Goal: Subscribe to service/newsletter

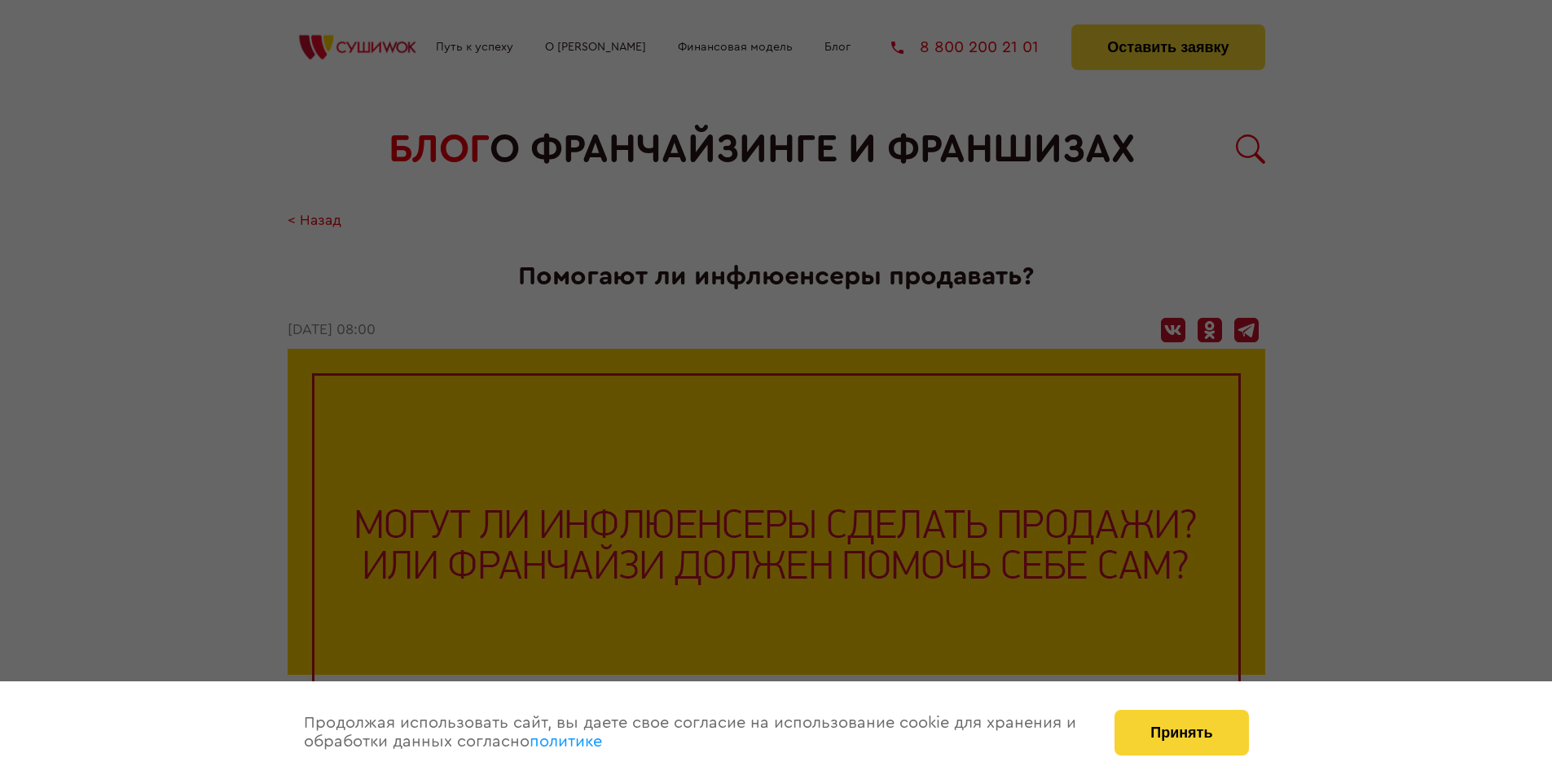
scroll to position [1693, 0]
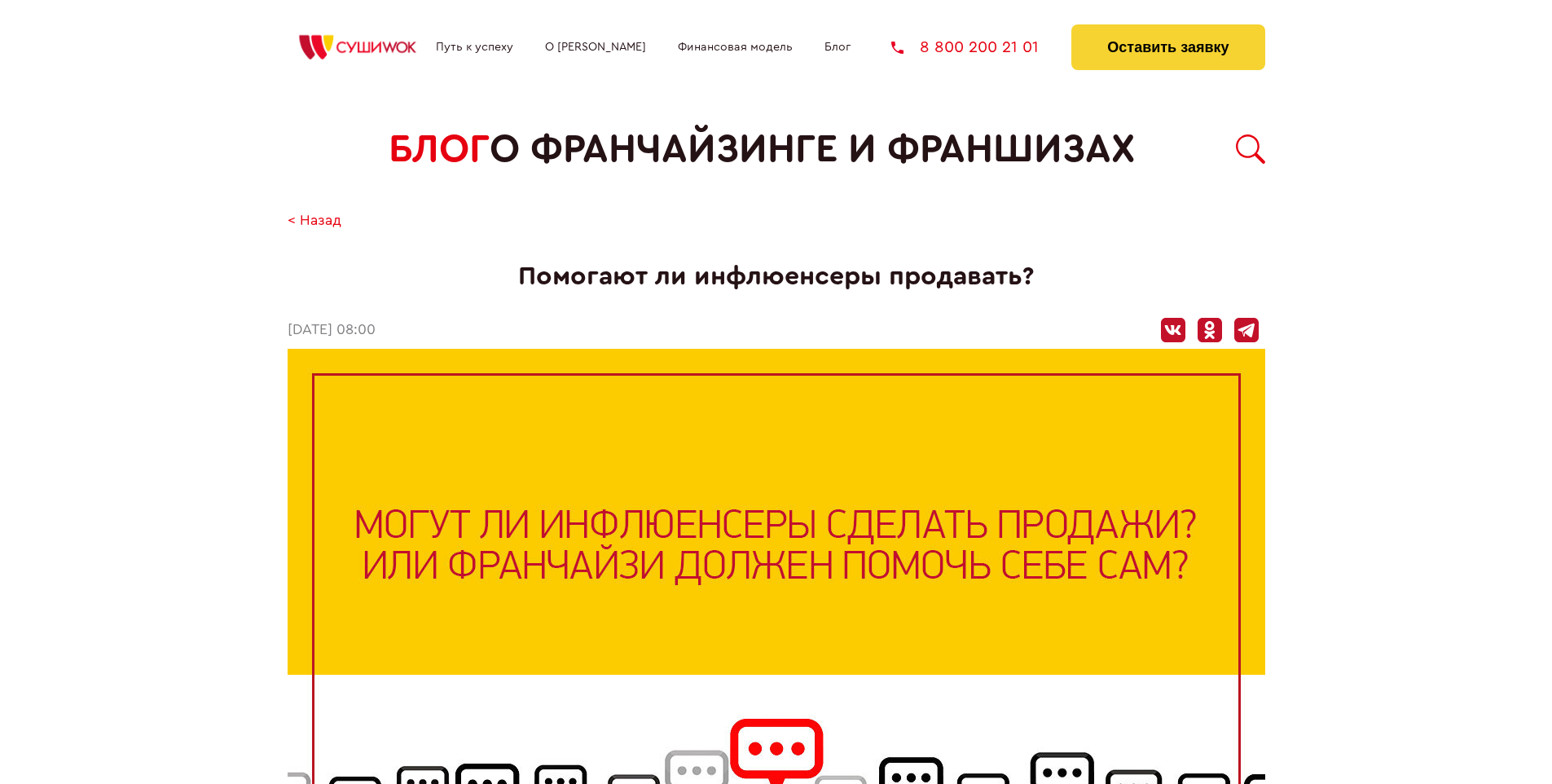
scroll to position [1693, 0]
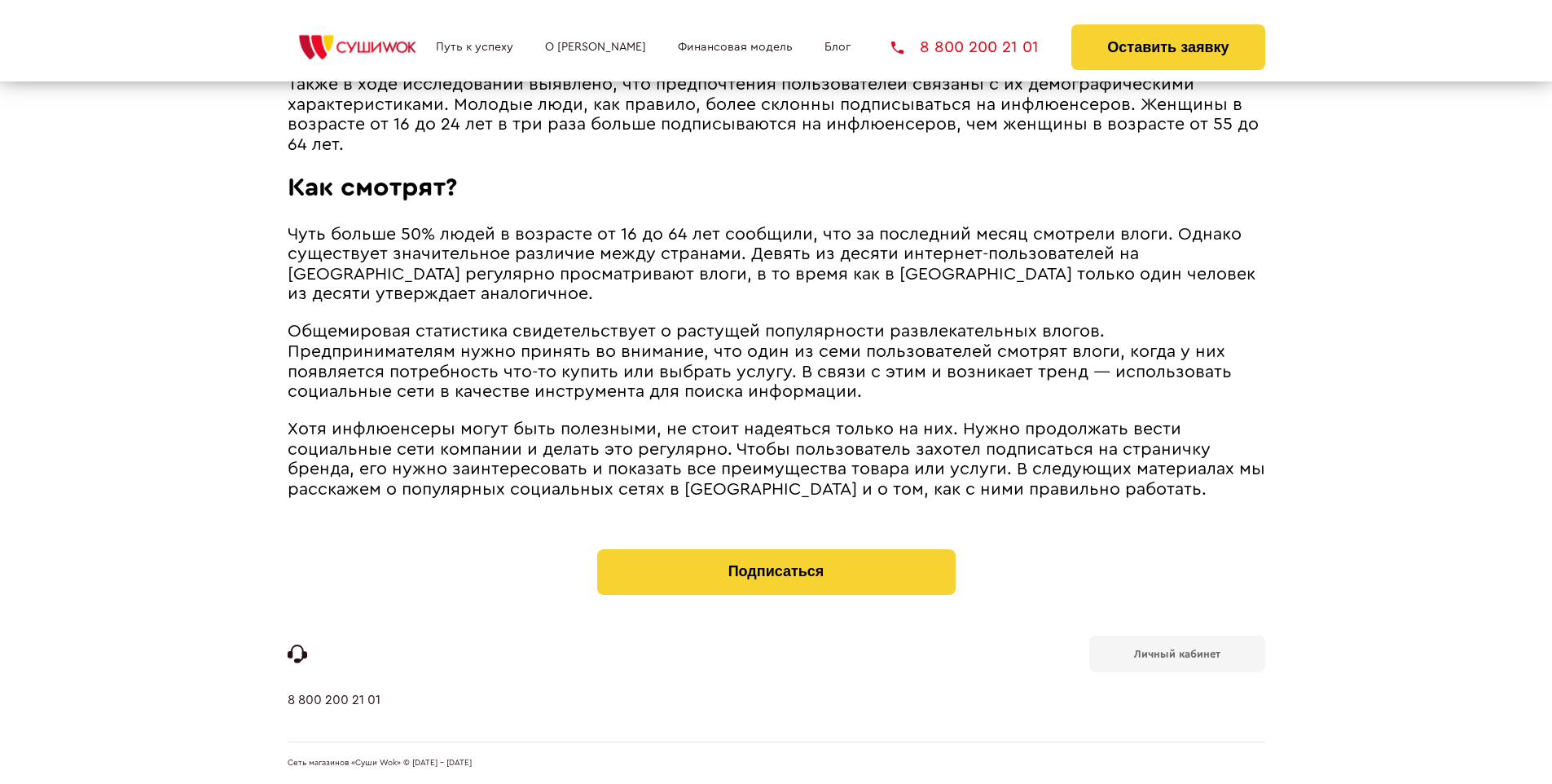
click at [1176, 652] on b "Личный кабинет" at bounding box center [1176, 654] width 87 height 11
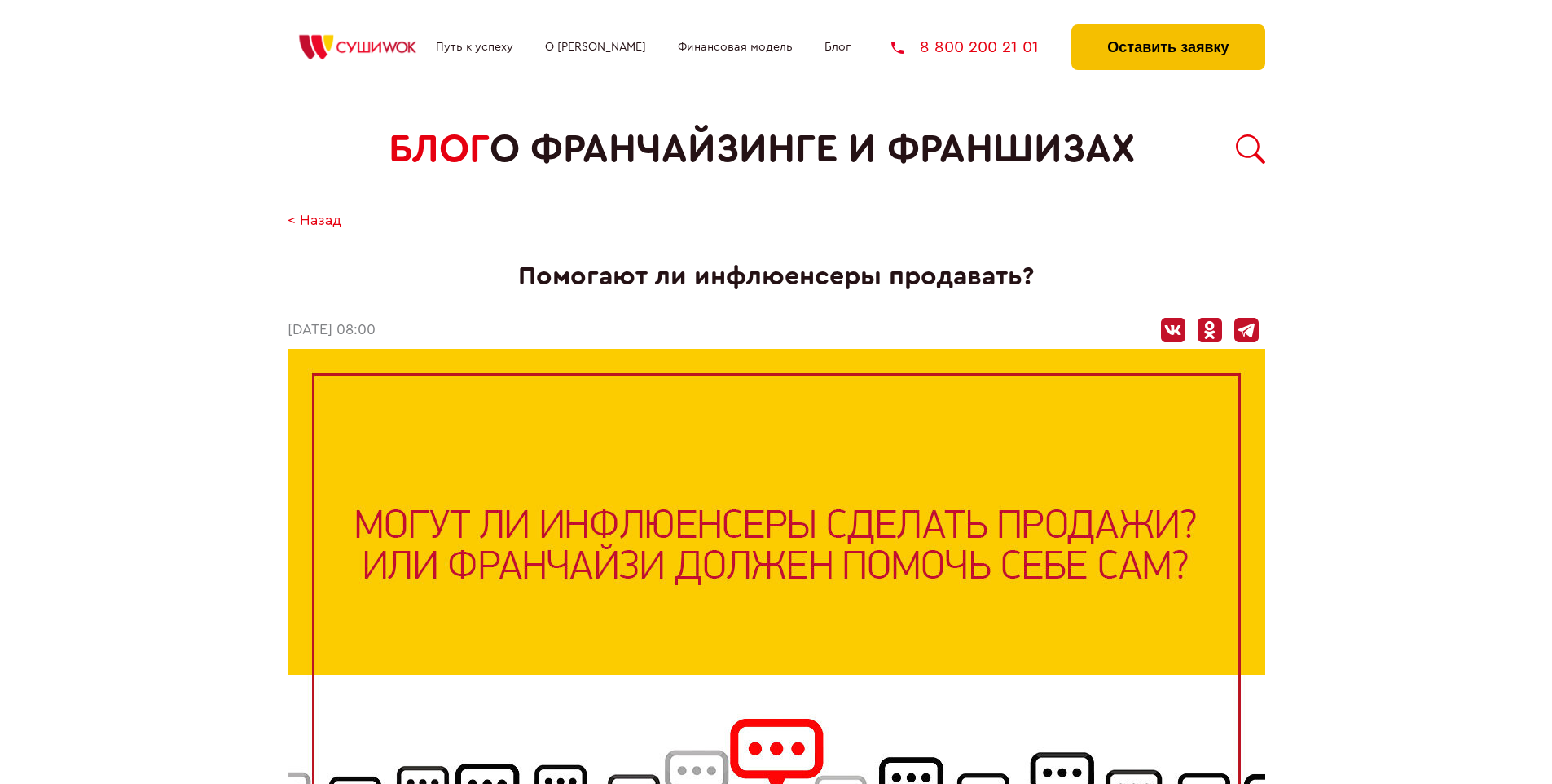
click at [1168, 29] on button "Оставить заявку" at bounding box center [1168, 46] width 193 height 45
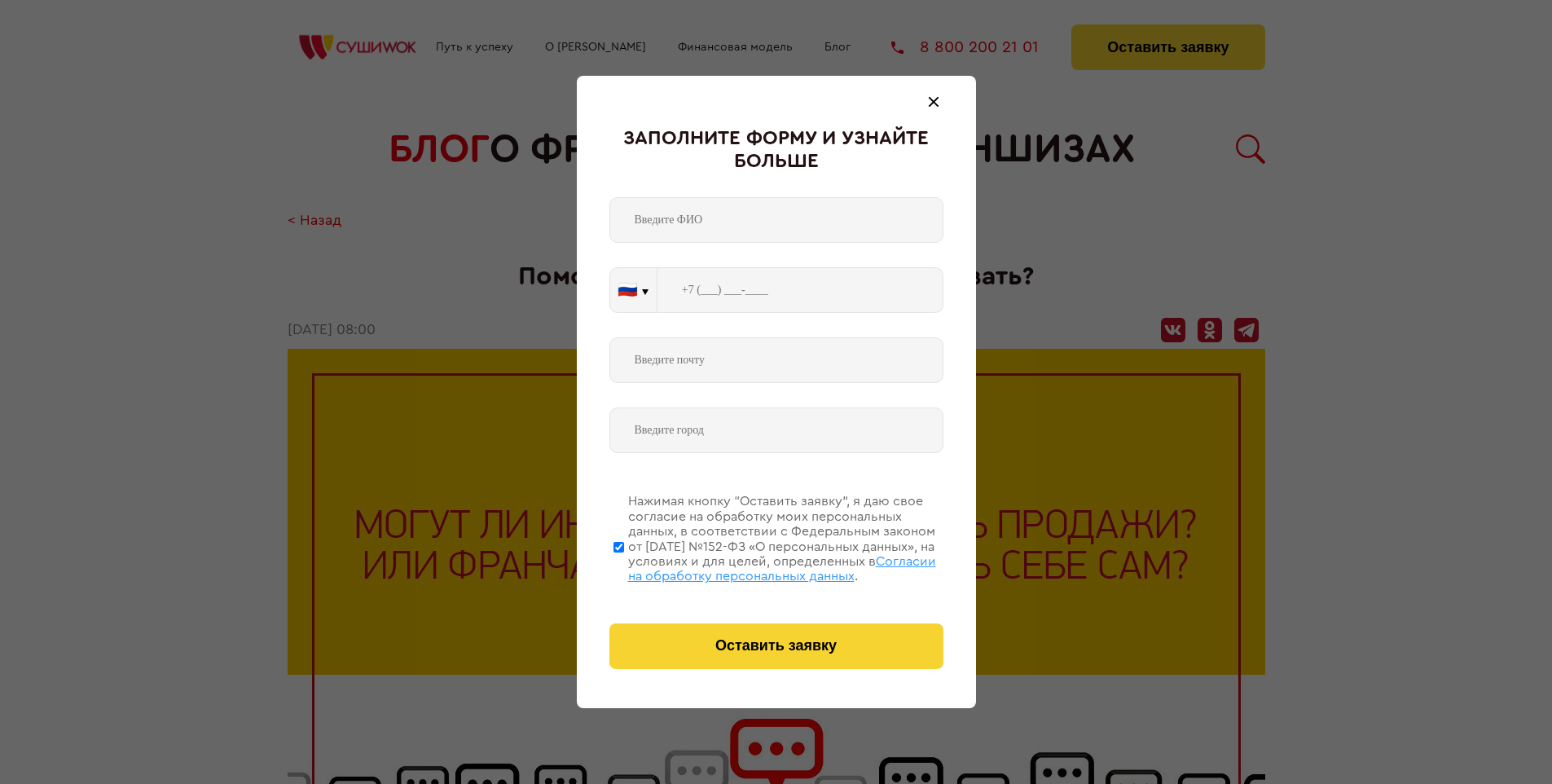
click at [755, 566] on span "Согласии на обработку персональных данных" at bounding box center [781, 568] width 308 height 28
click at [624, 566] on input "Нажимая кнопку “Оставить заявку”, я даю свое согласие на обработку моих персона…" at bounding box center [619, 547] width 11 height 130
checkbox input "false"
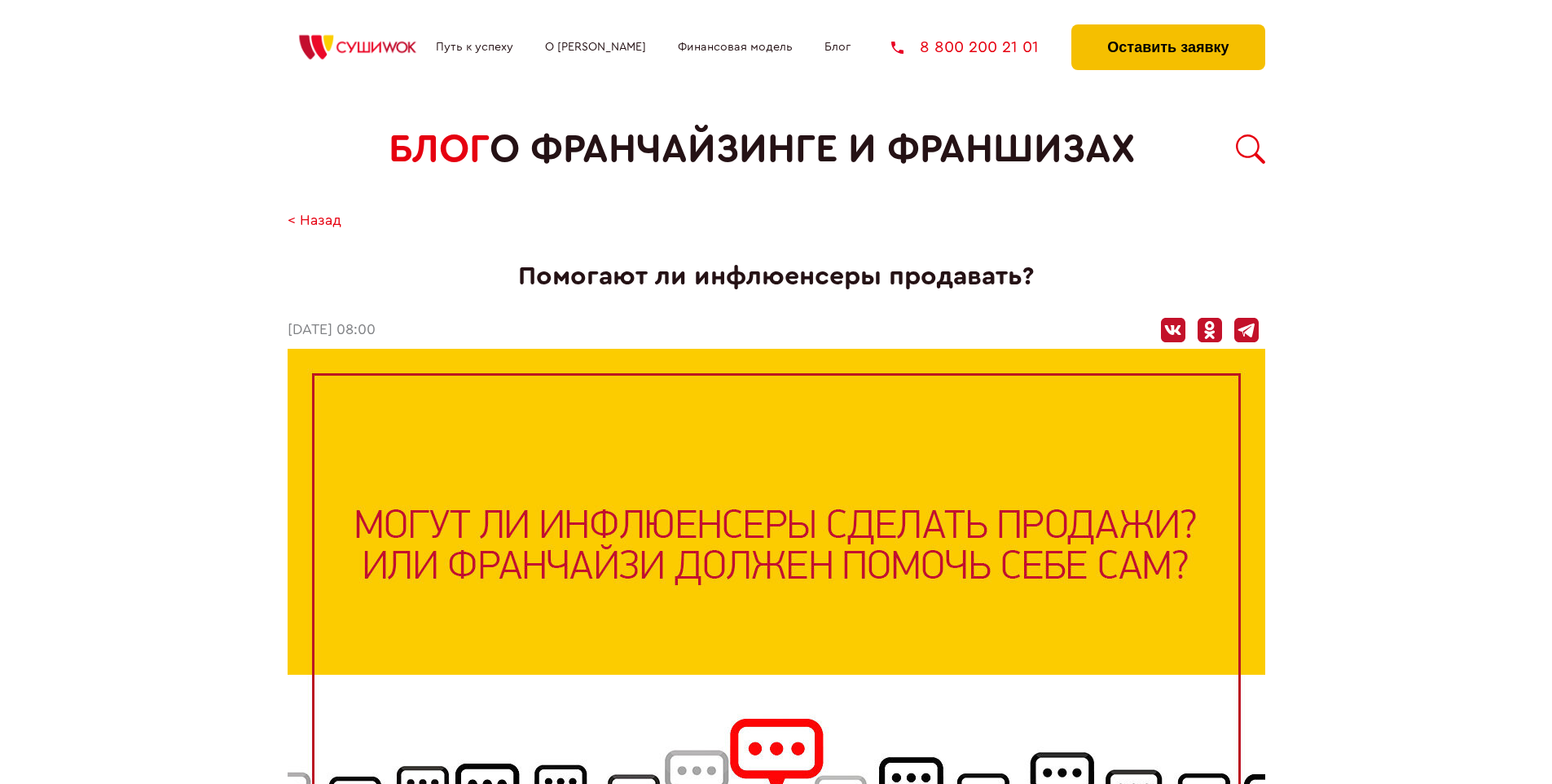
click at [1168, 29] on button "Оставить заявку" at bounding box center [1168, 46] width 193 height 45
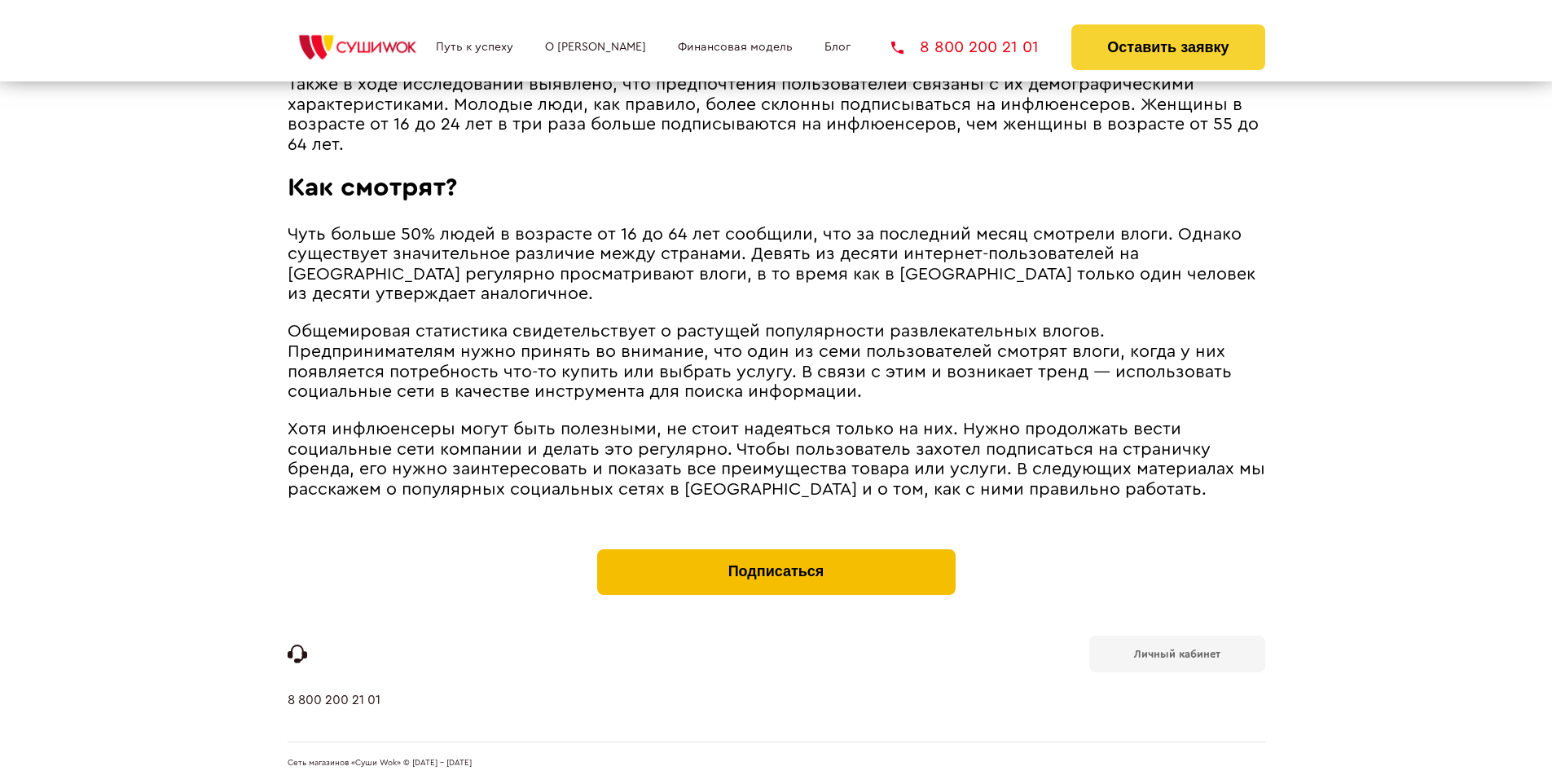
click at [775, 552] on button "Подписаться" at bounding box center [776, 572] width 359 height 45
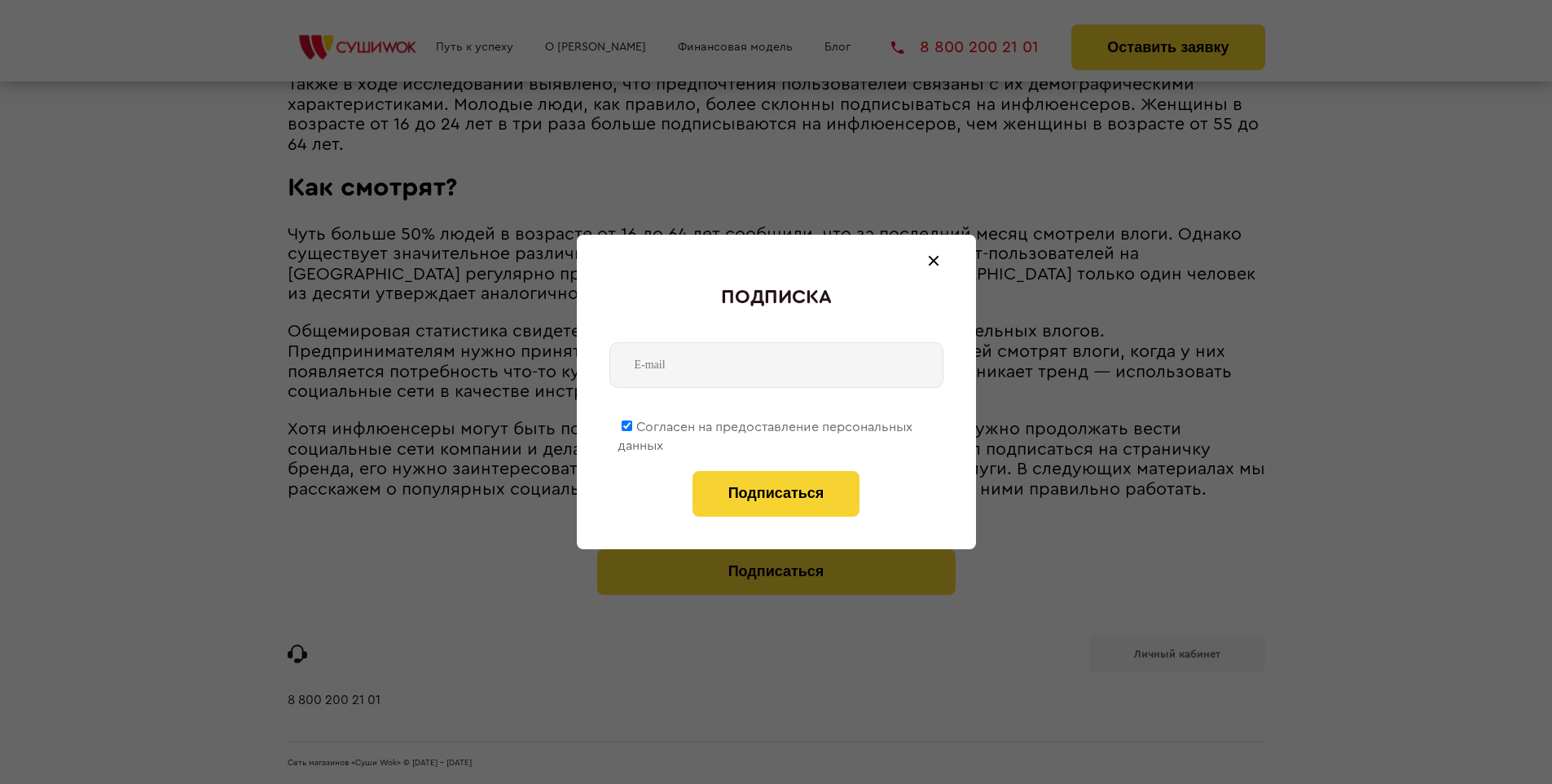
click at [765, 424] on span "Согласен на предоставление персональных данных" at bounding box center [764, 436] width 295 height 32
click at [632, 424] on input "Согласен на предоставление персональных данных" at bounding box center [627, 425] width 11 height 11
checkbox input "false"
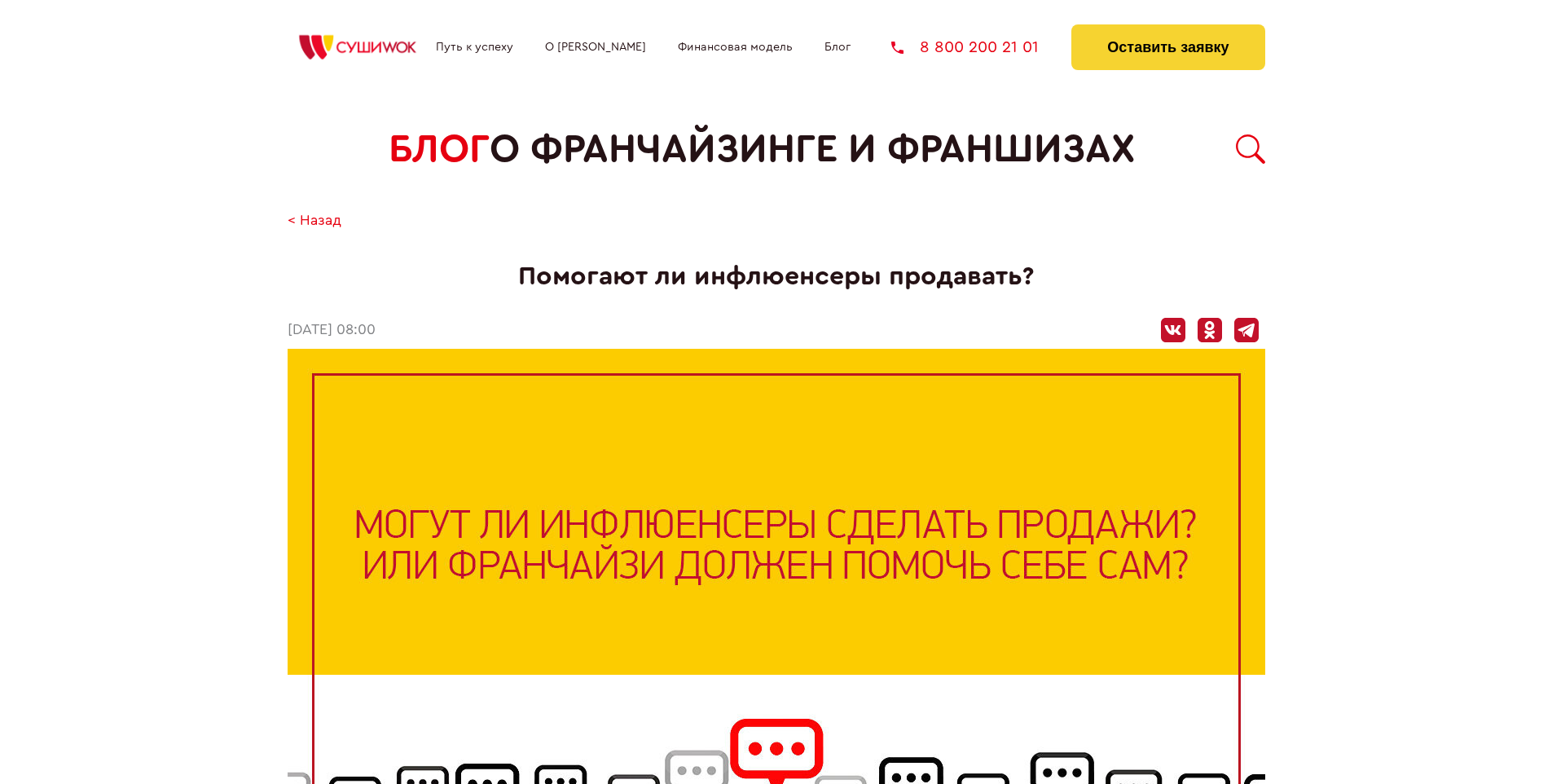
scroll to position [1693, 0]
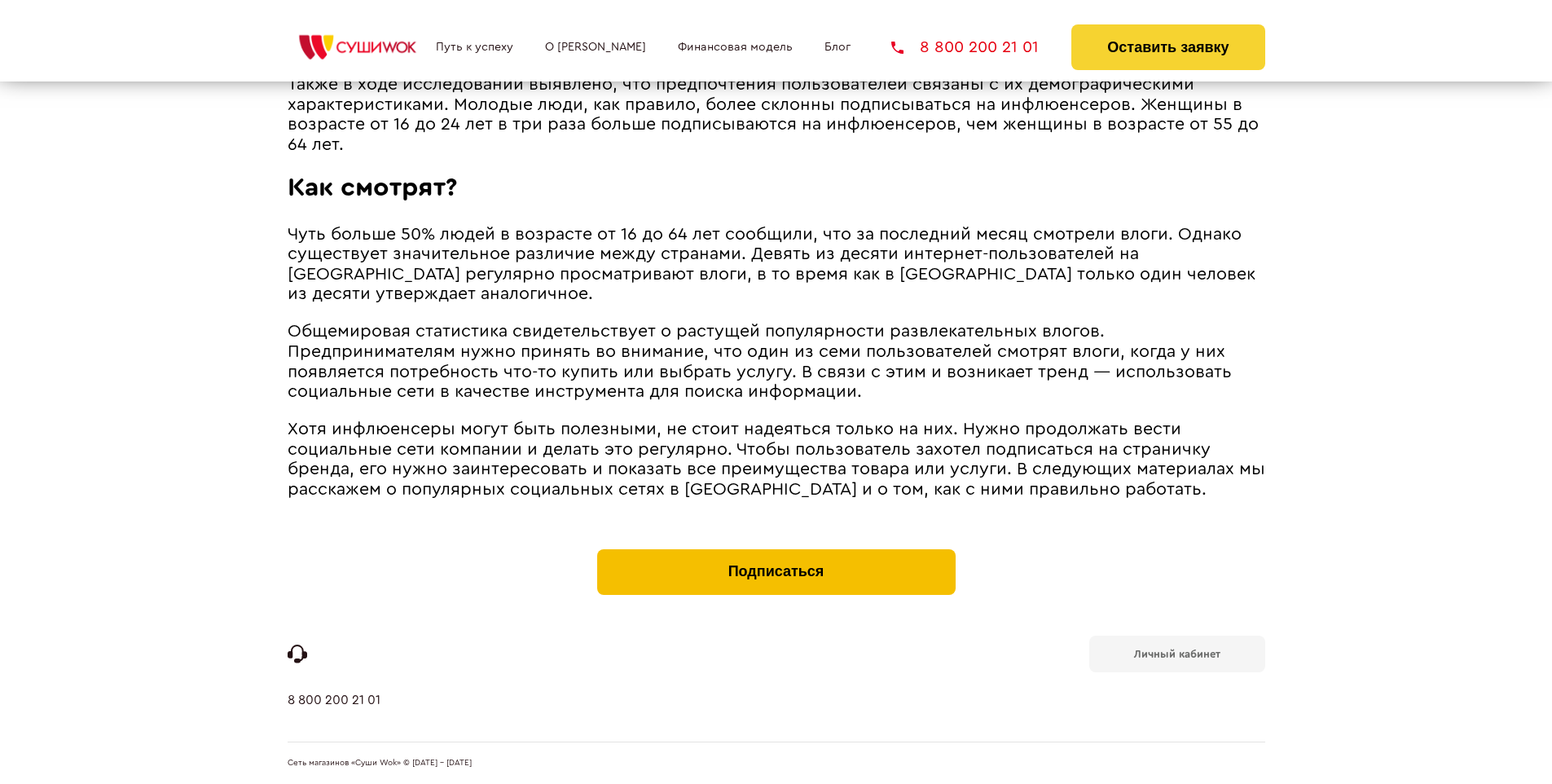
click at [775, 552] on button "Подписаться" at bounding box center [776, 572] width 359 height 45
